Goal: Task Accomplishment & Management: Manage account settings

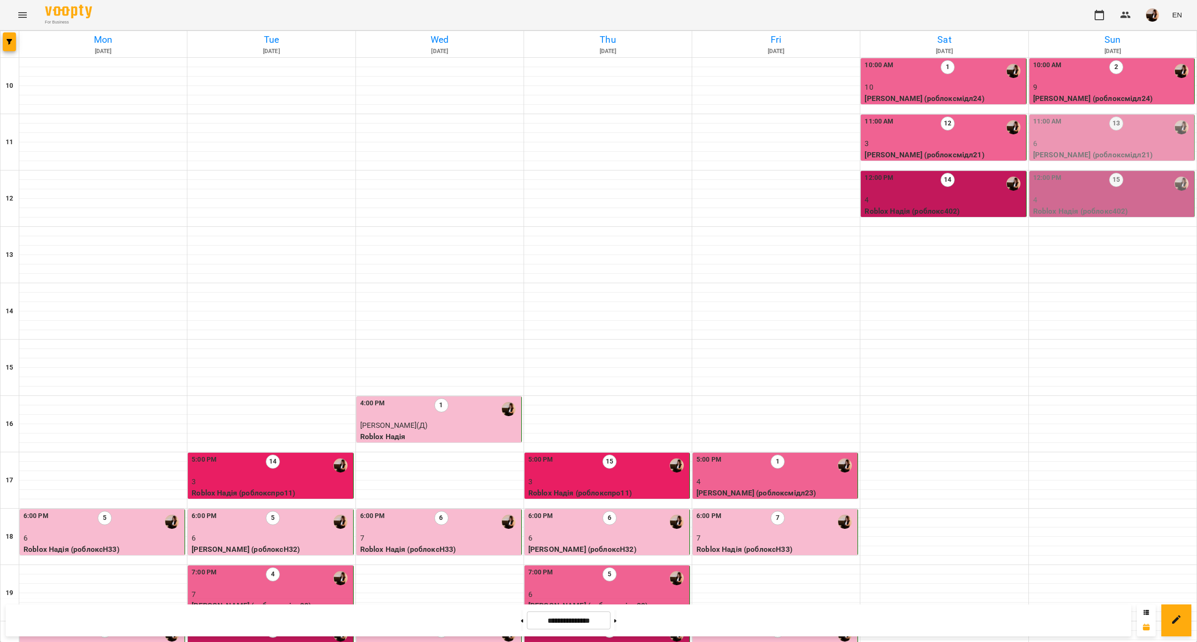
click at [1109, 130] on label "13" at bounding box center [1116, 123] width 14 height 14
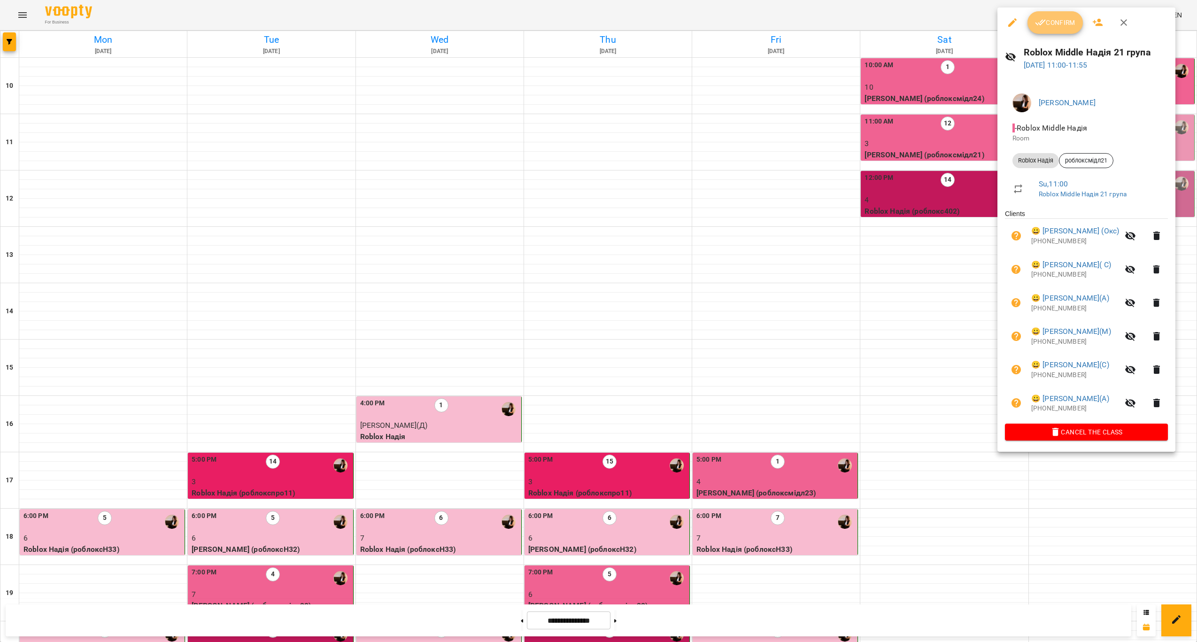
click at [1064, 25] on span "Confirm" at bounding box center [1055, 22] width 40 height 11
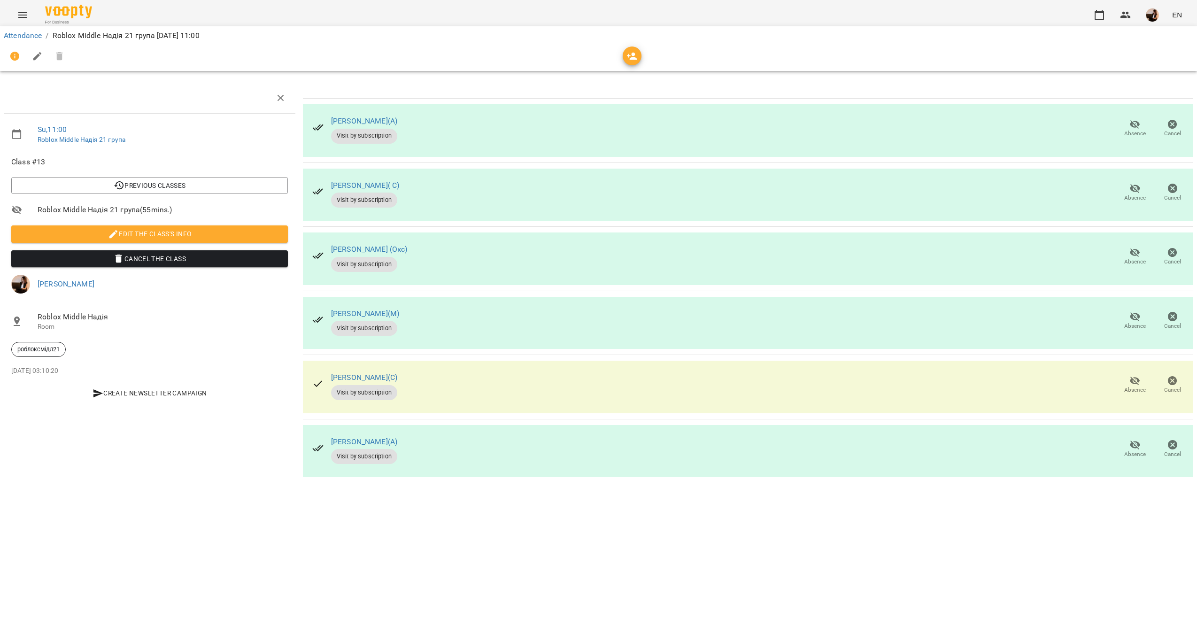
click at [1145, 449] on span "Absence" at bounding box center [1135, 448] width 26 height 19
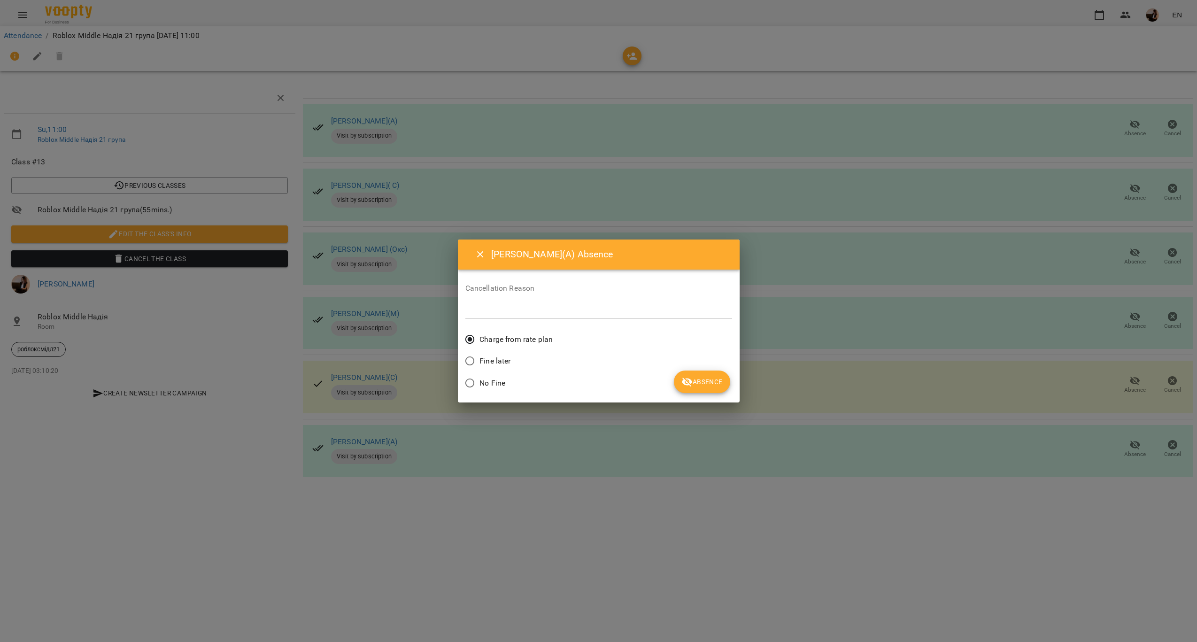
click at [685, 379] on icon "submit" at bounding box center [687, 381] width 10 height 9
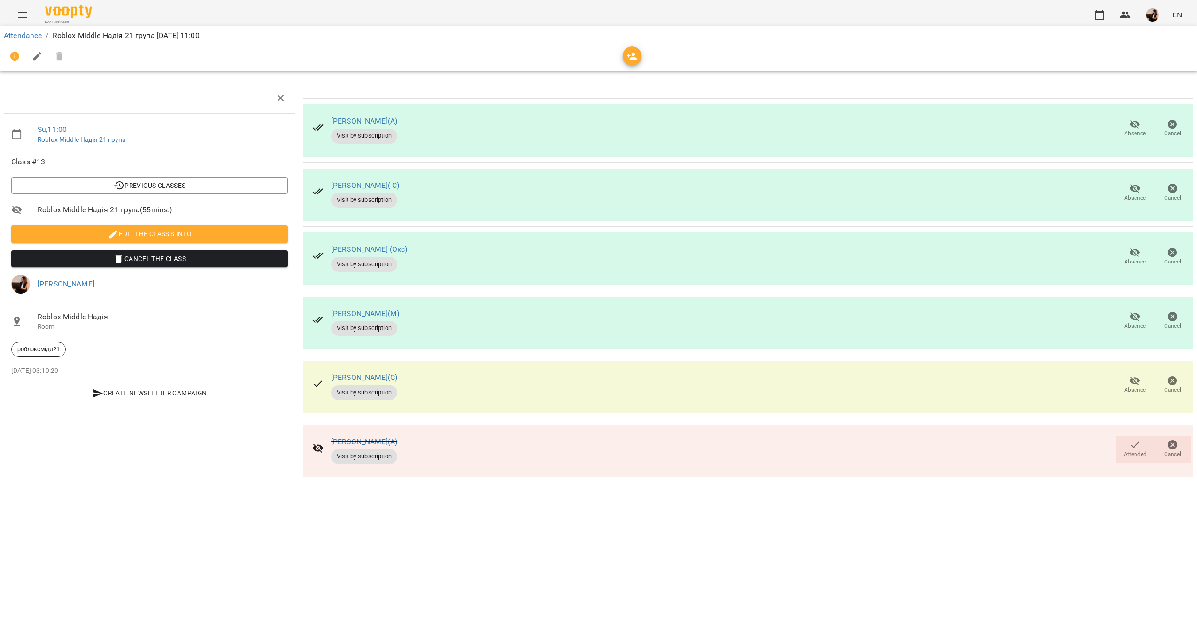
click at [25, 29] on div "Attendance / Roblox Middle Надія 21 група [DATE] 11:00" at bounding box center [598, 35] width 1193 height 15
click at [31, 35] on link "Attendance" at bounding box center [23, 35] width 38 height 9
